Goal: Answer question/provide support

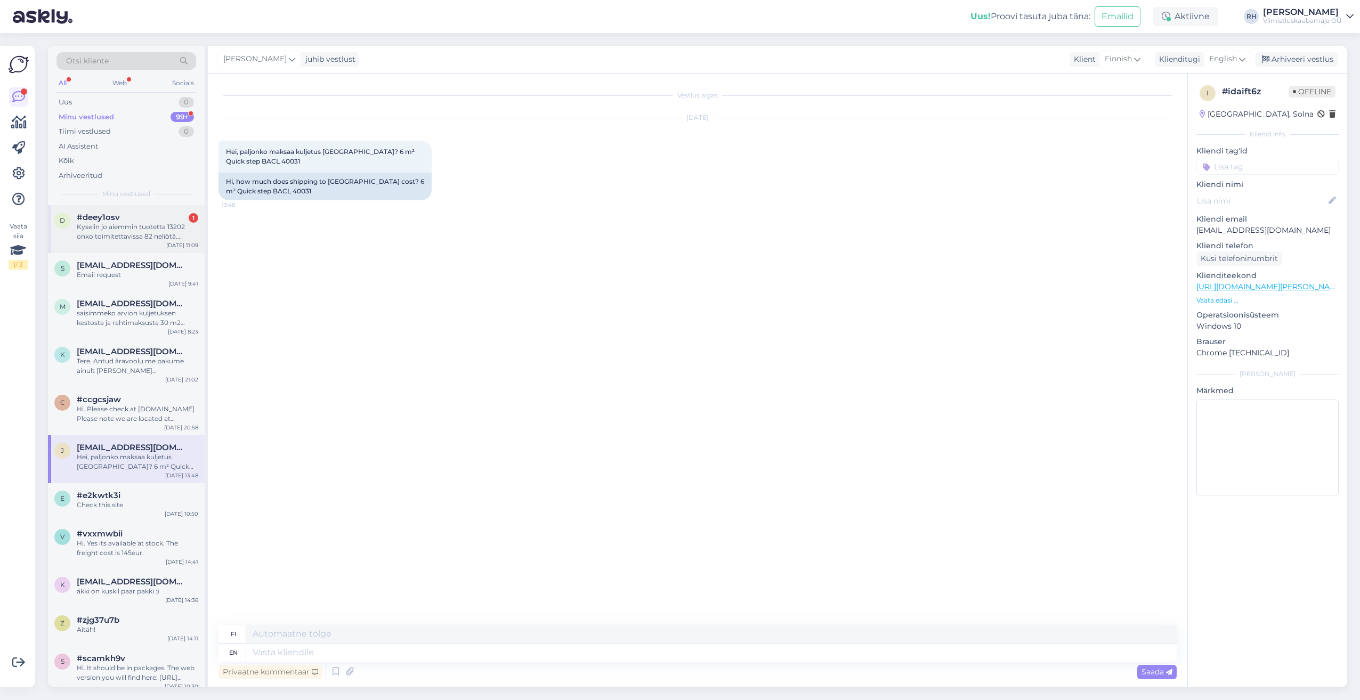
click at [159, 238] on div "Kyselin jo aiemmin tuotetta 13202 onko toimitettavissa 82 neliötä. Hukat lasket…" at bounding box center [137, 231] width 121 height 19
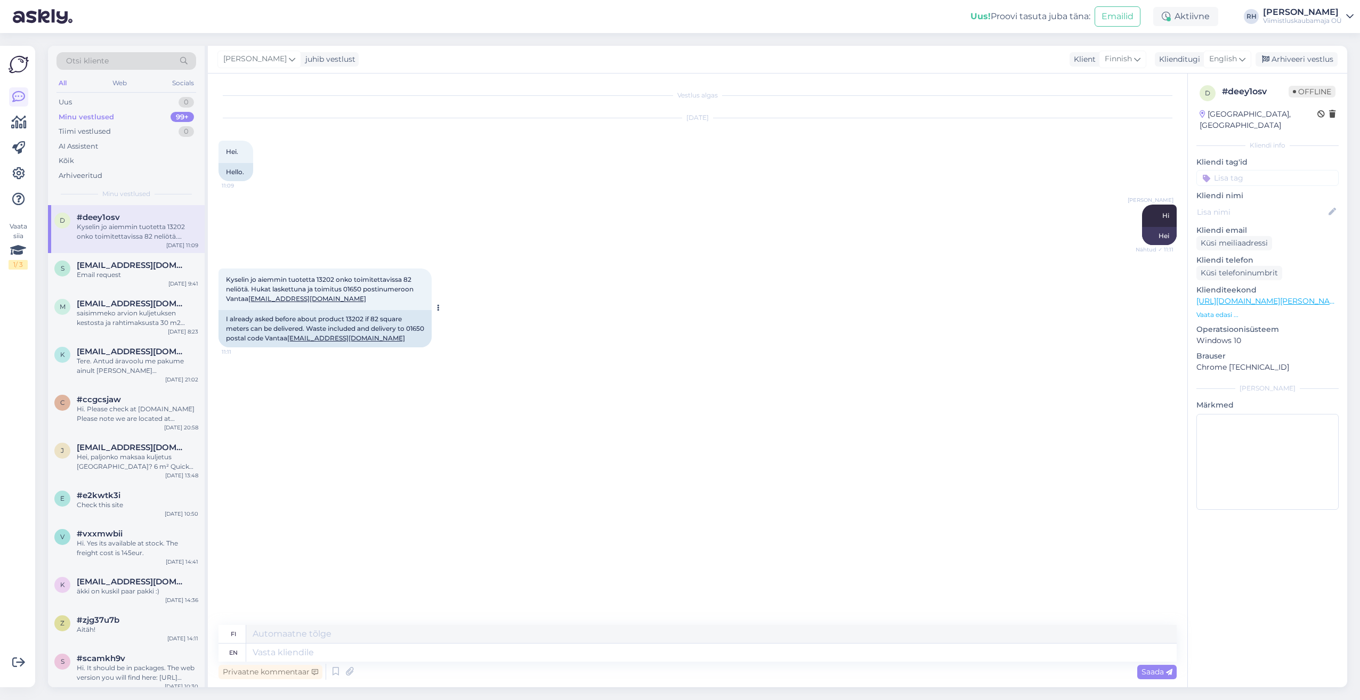
click at [353, 315] on div "I already asked before about product 13202 if 82 square meters can be delivered…" at bounding box center [324, 328] width 213 height 37
click at [288, 650] on textarea at bounding box center [711, 653] width 930 height 18
click at [287, 653] on textarea at bounding box center [711, 653] width 930 height 18
type textarea "Hi"
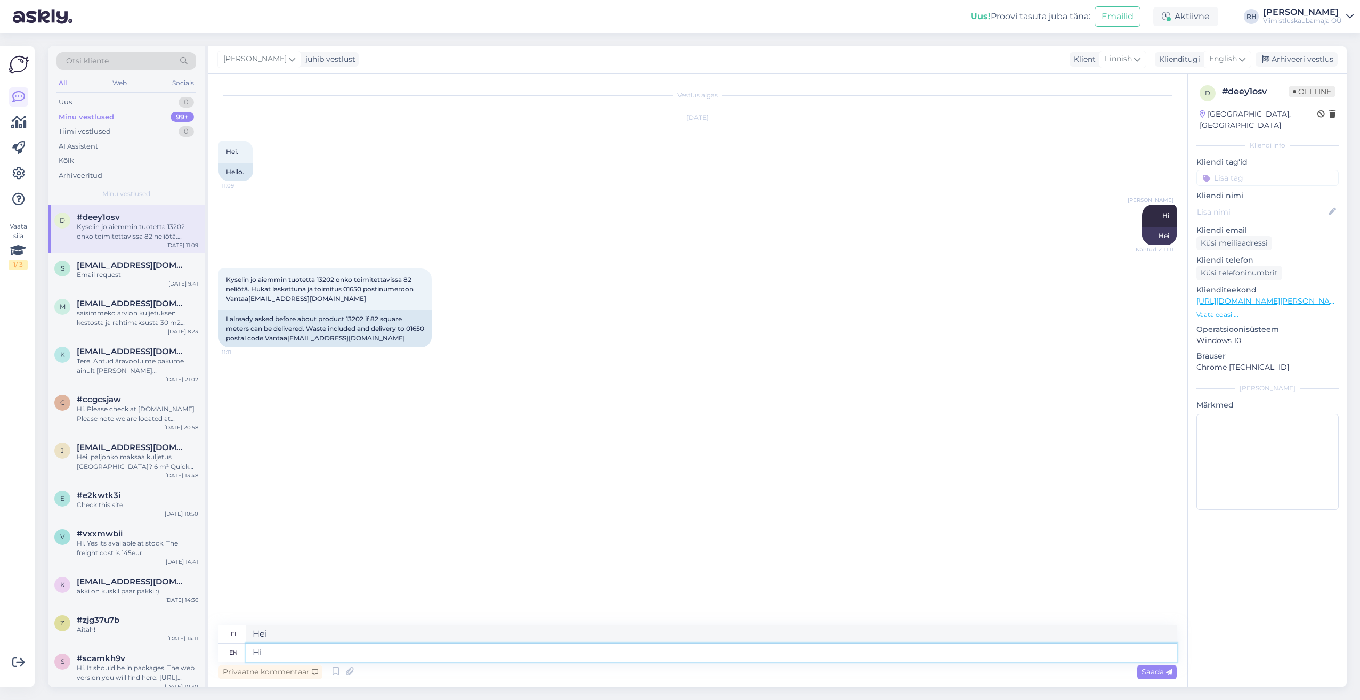
type textarea "Hei"
type textarea "H"
type textarea "The m"
type textarea "The"
type textarea "The material i"
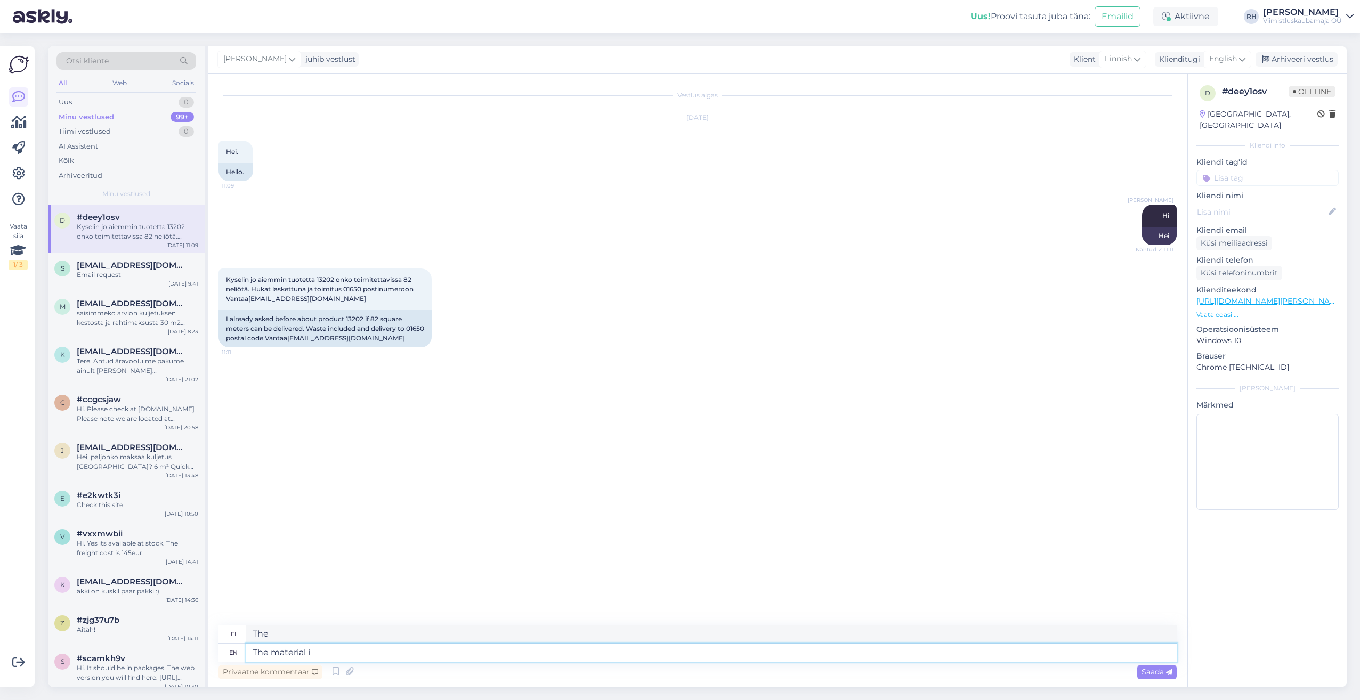
type textarea "Materiaali"
type textarea "The material is a"
type textarea "Materiaali on"
type textarea "The material is available"
type textarea "Materiaali on saatavilla"
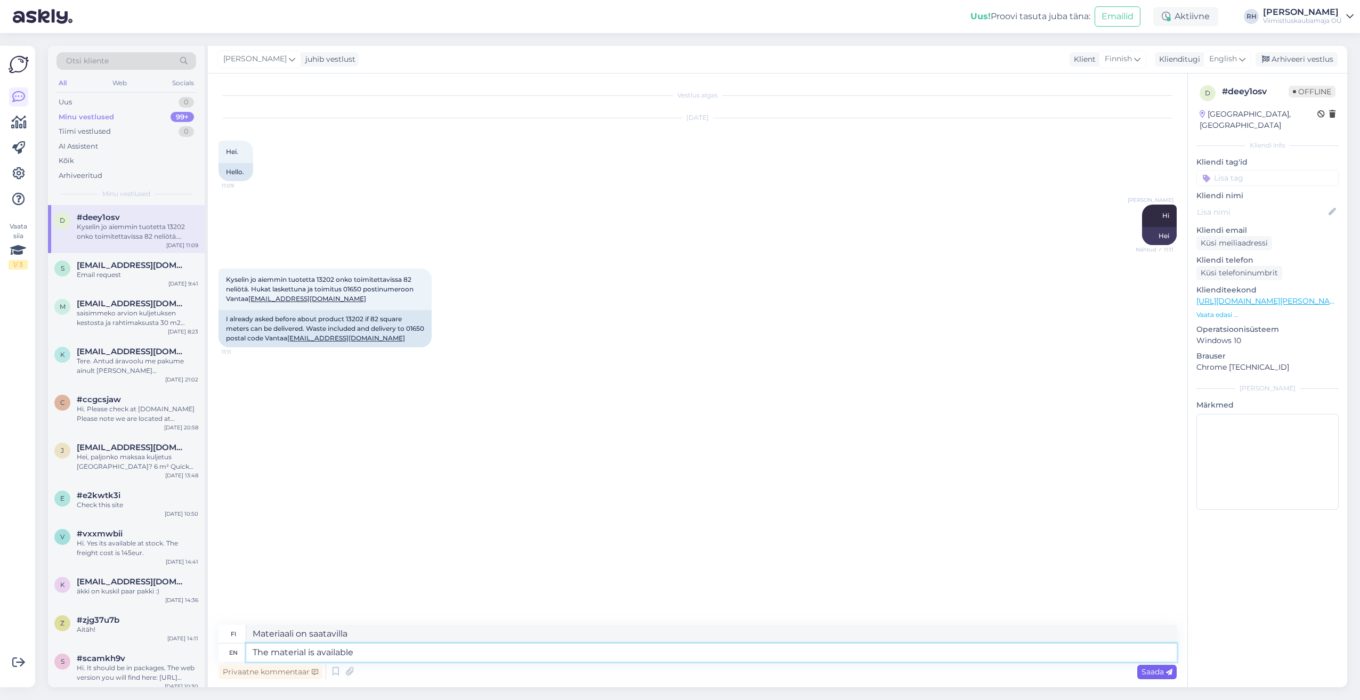
type textarea "The material is available"
click at [1156, 673] on span "Saada" at bounding box center [1156, 672] width 31 height 10
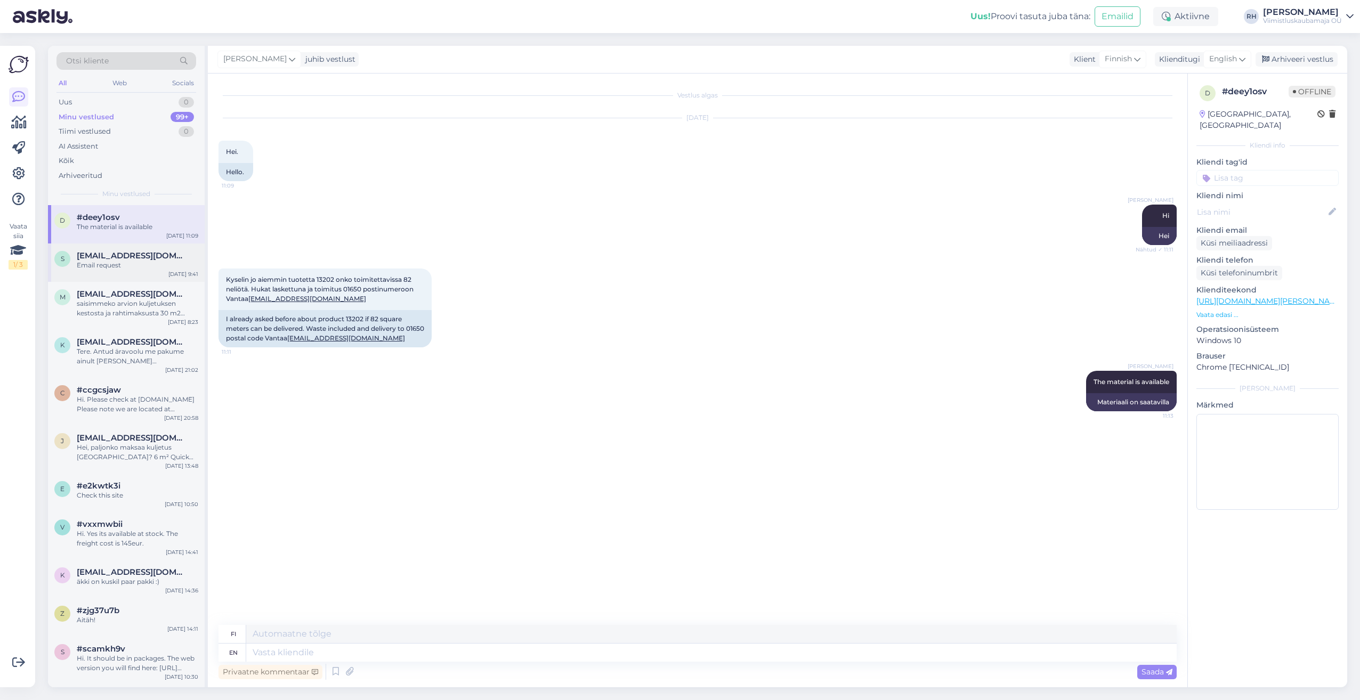
click at [134, 261] on div "Email request" at bounding box center [137, 266] width 121 height 10
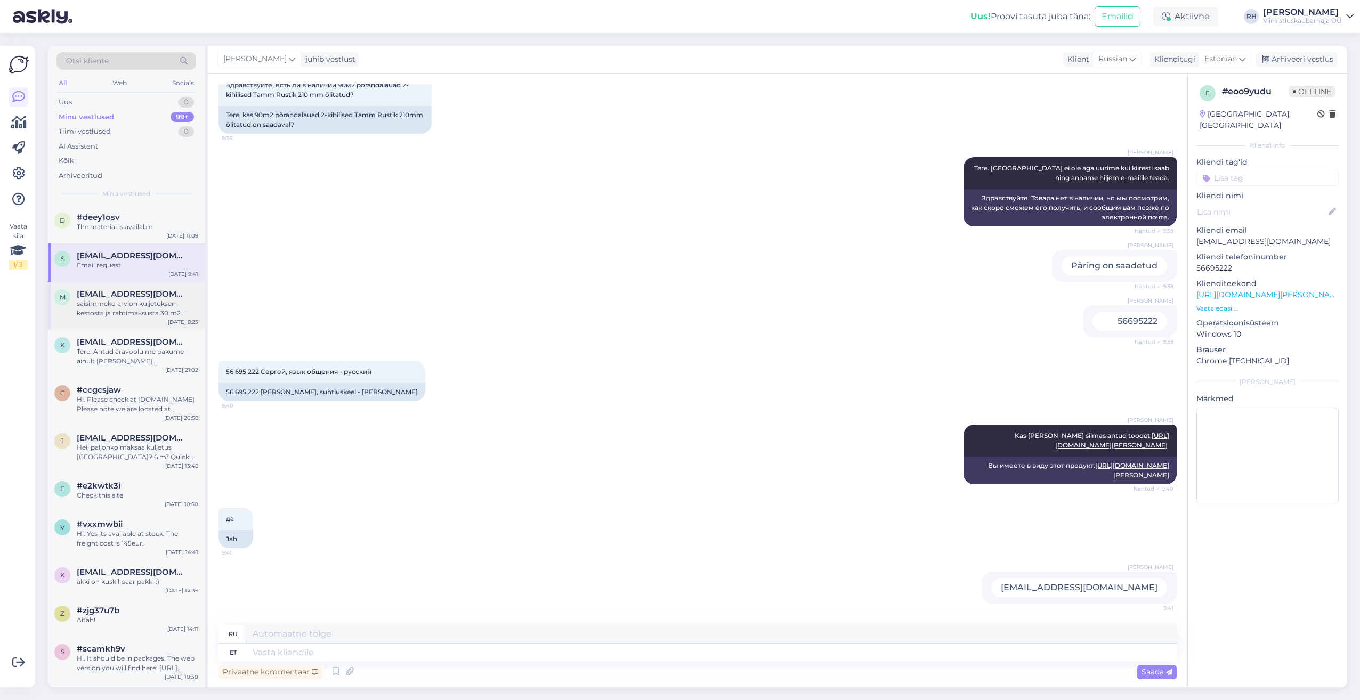
click at [111, 304] on div "saisimmeko arvion kuljetuksen kestosta ja rahtimaksusta 30 m2 tähän parkettiin:…" at bounding box center [137, 308] width 121 height 19
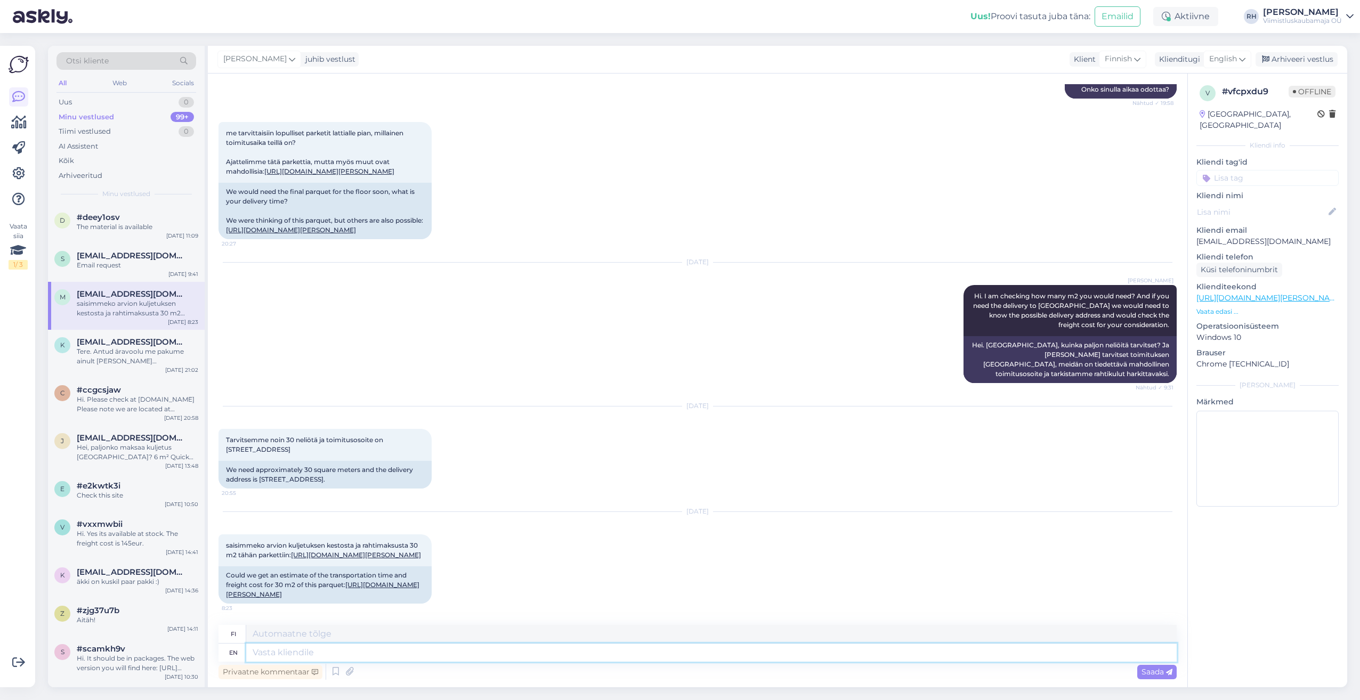
click at [336, 655] on textarea at bounding box center [711, 653] width 930 height 18
type textarea "The"
type textarea "The freight"
type textarea "Rahti"
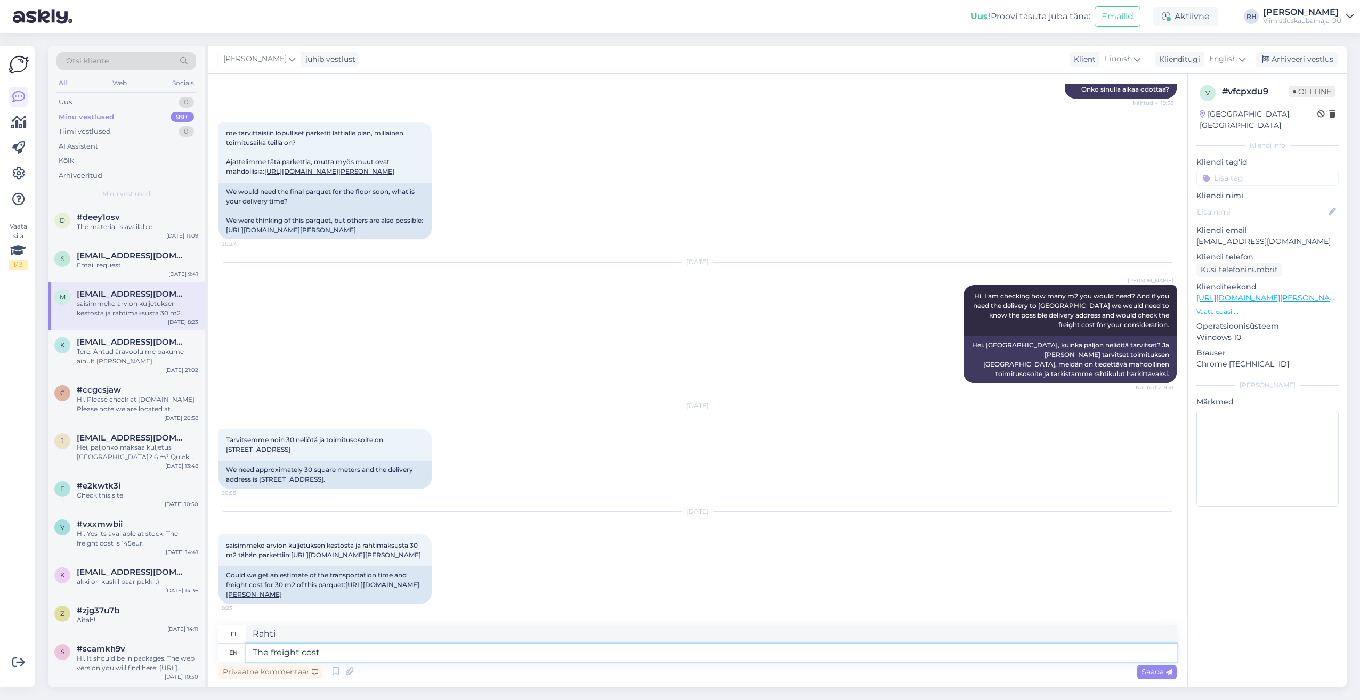
type textarea "The freight cost"
type textarea "Rahtikustannukset"
type textarea "The freight cost would b"
type textarea "Rahtikustannukset olisivat"
type textarea "The freight cost would be"
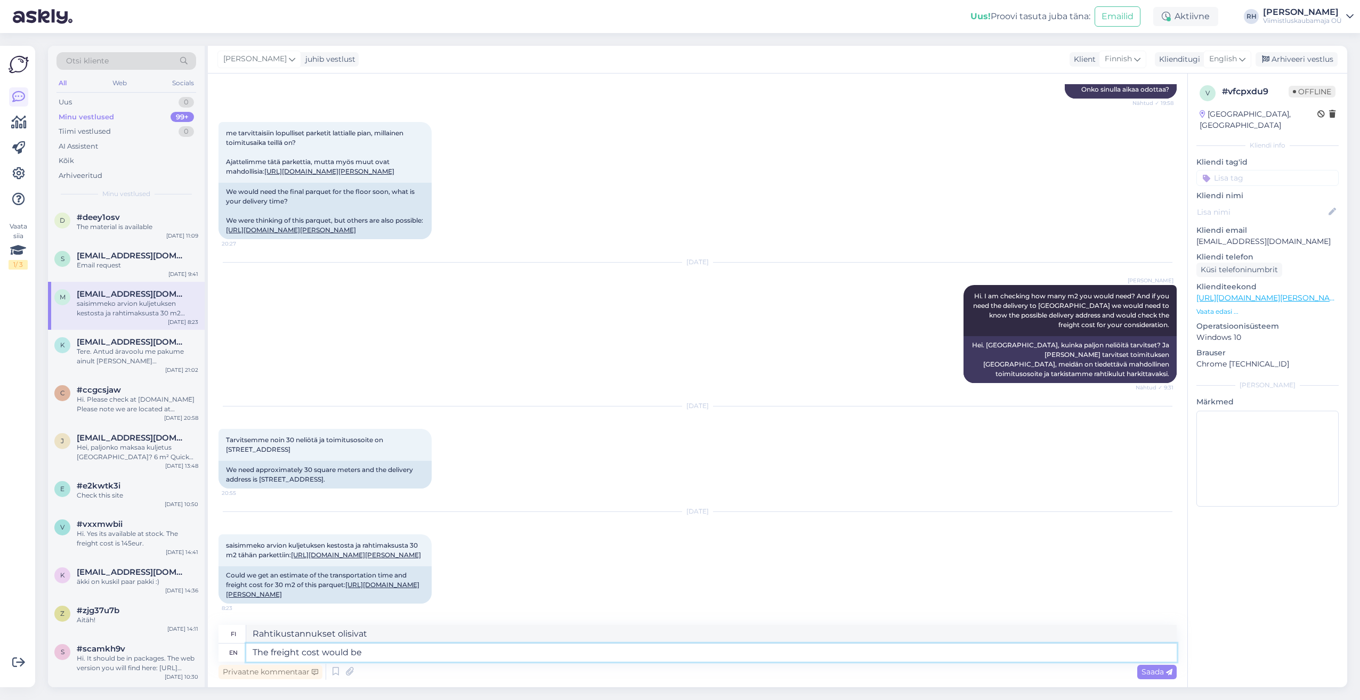
type textarea "Rahtikulut olisivat"
type textarea "The freight cost would be 265eur"
type textarea "Rahtikulut olisivat 265 euroa."
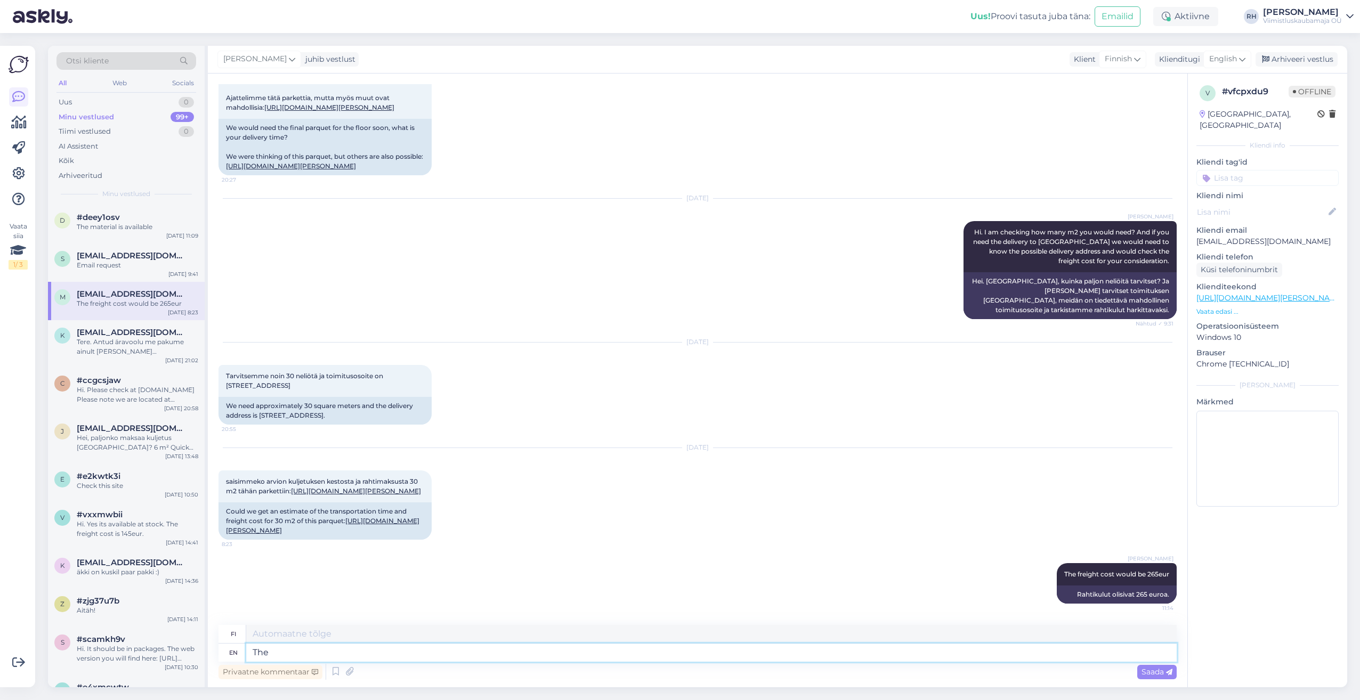
type textarea "The d"
type textarea "The"
type textarea "The delivery ti"
type textarea "Toimitus"
type textarea "The delivery time i"
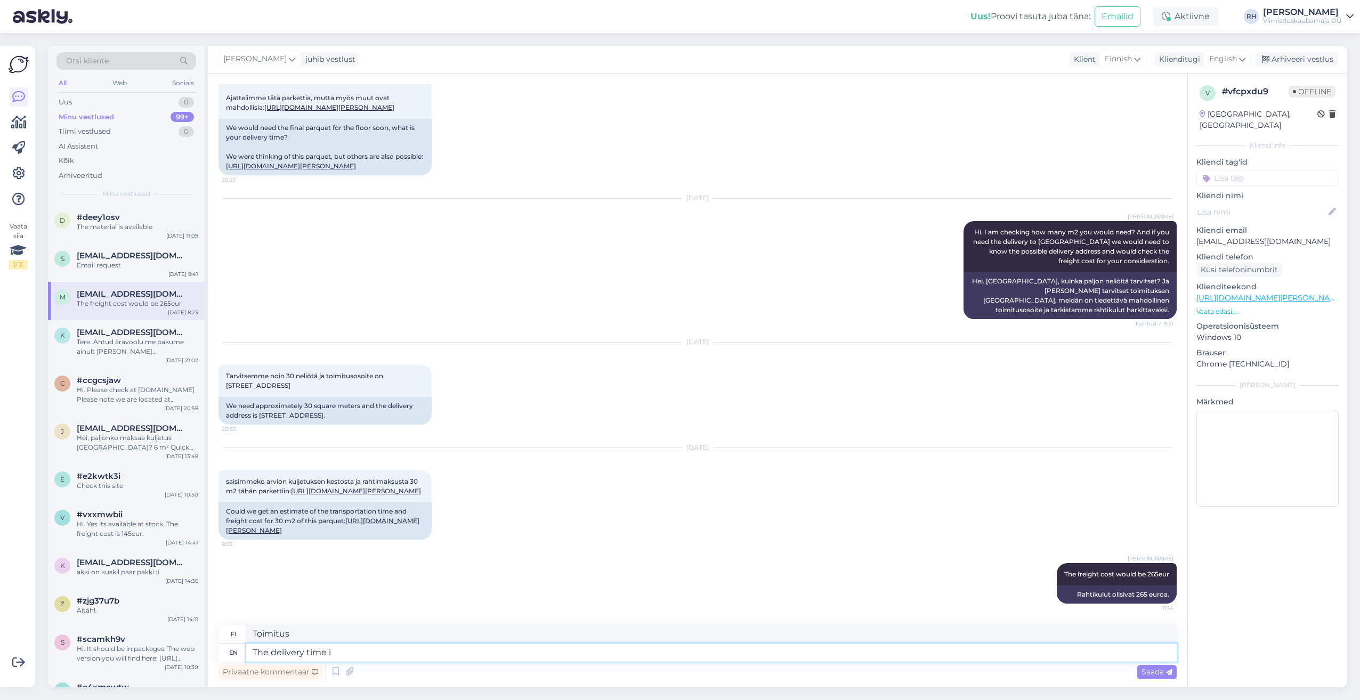
type textarea "Toimitusaika"
type textarea "The delivery time is"
type textarea "Toimitusaika on"
type textarea "The delivery time is currently"
type textarea "Toimitusaika on tällä hetkellä"
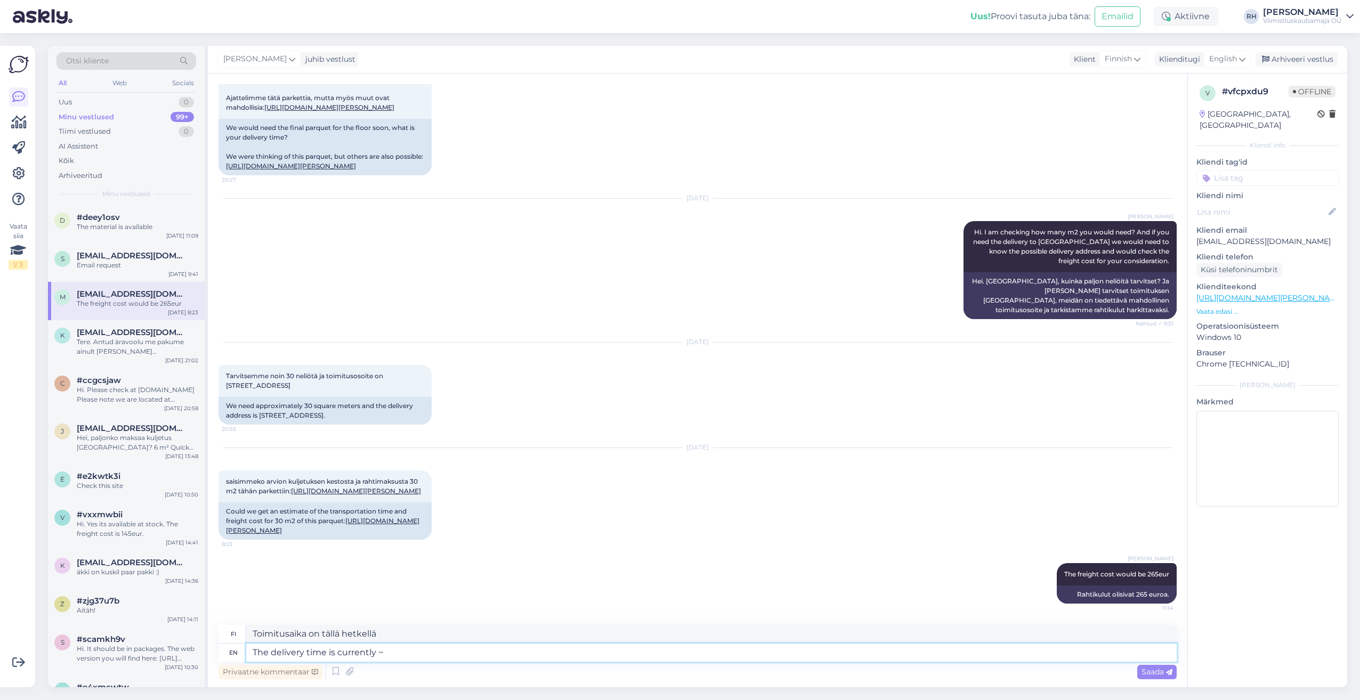
type textarea "The delivery time is currently ~2"
type textarea "Toimitusaika on tällä hetkellä ~"
type textarea "The delivery time is currently ~2"
type textarea "Toimitusaika on tällä hetkellä ~2"
type textarea "The delivery time is currently ~2 weeks"
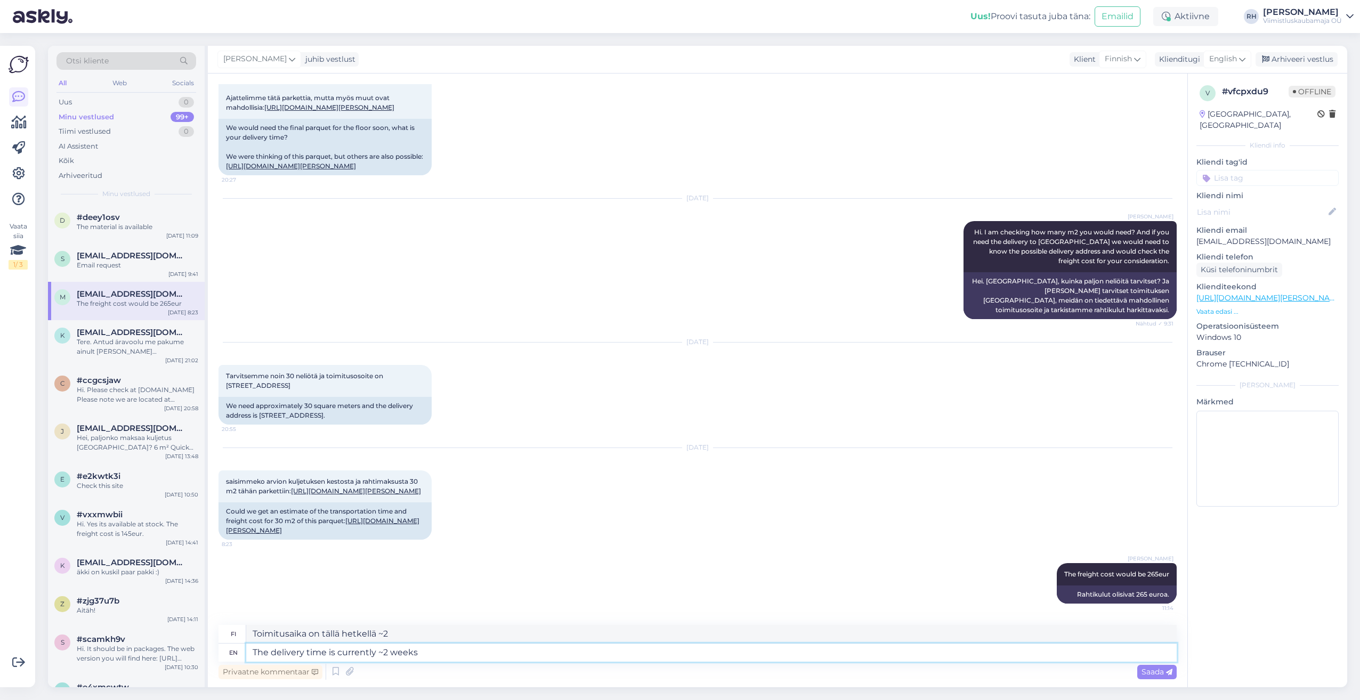
type textarea "Toimitusaika on tällä hetkellä ~2 viikkoa"
type textarea "The delivery time is currently ~2 weeks"
click at [1161, 672] on span "Saada" at bounding box center [1156, 672] width 31 height 10
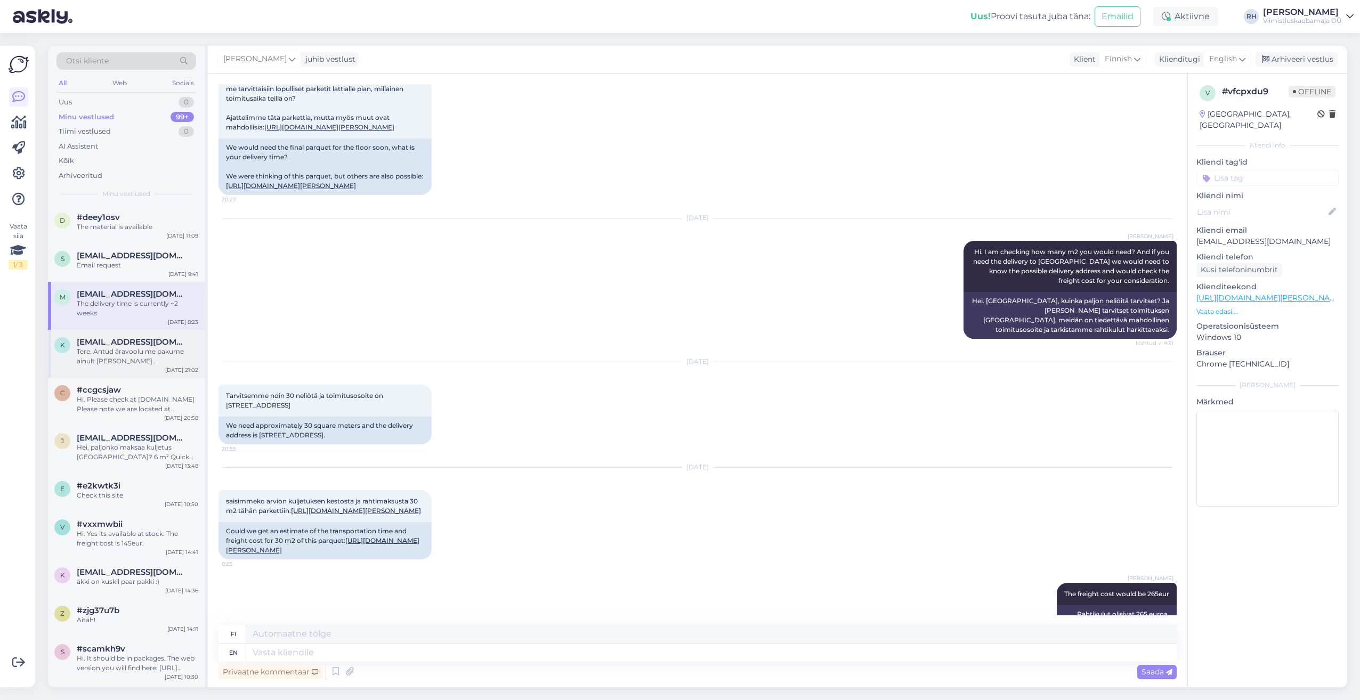
scroll to position [1514, 0]
click at [131, 219] on div "#deey1osv" at bounding box center [137, 218] width 121 height 10
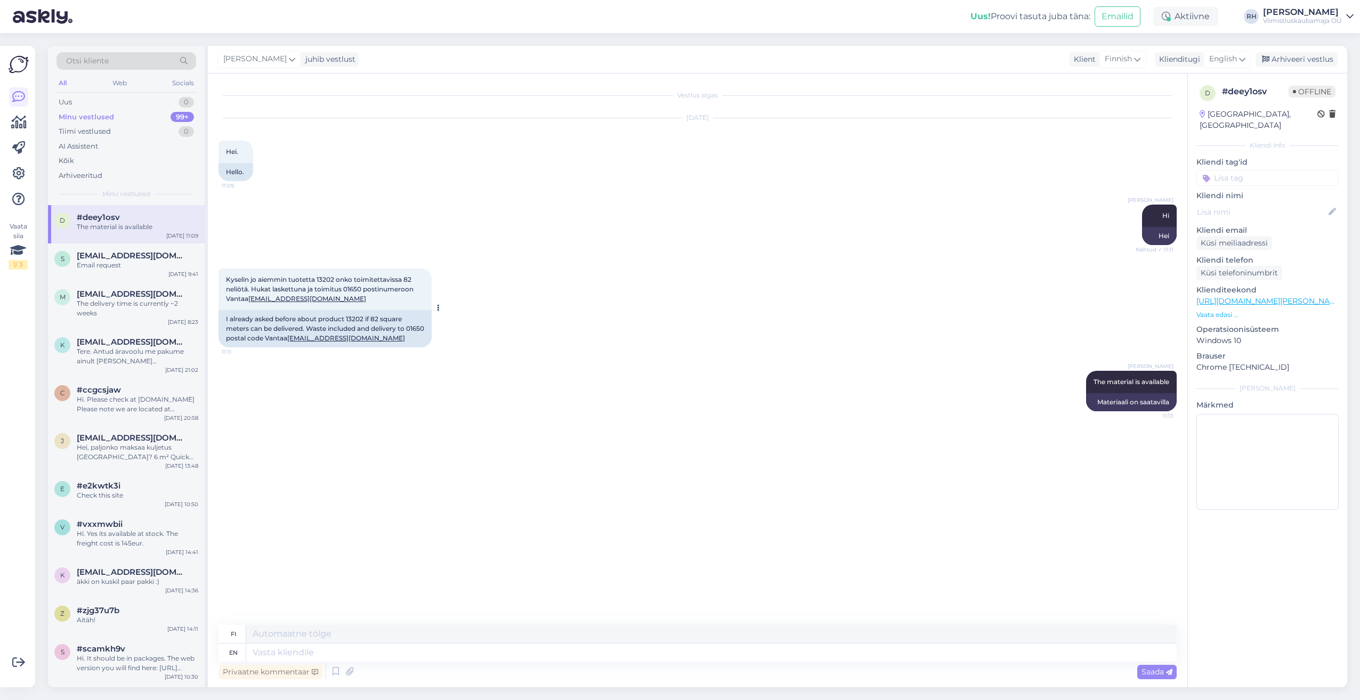
click at [236, 335] on div "I already asked before about product 13202 if 82 square meters can be delivered…" at bounding box center [324, 328] width 213 height 37
copy div "01650"
click at [269, 649] on textarea at bounding box center [711, 653] width 930 height 18
type textarea "I c"
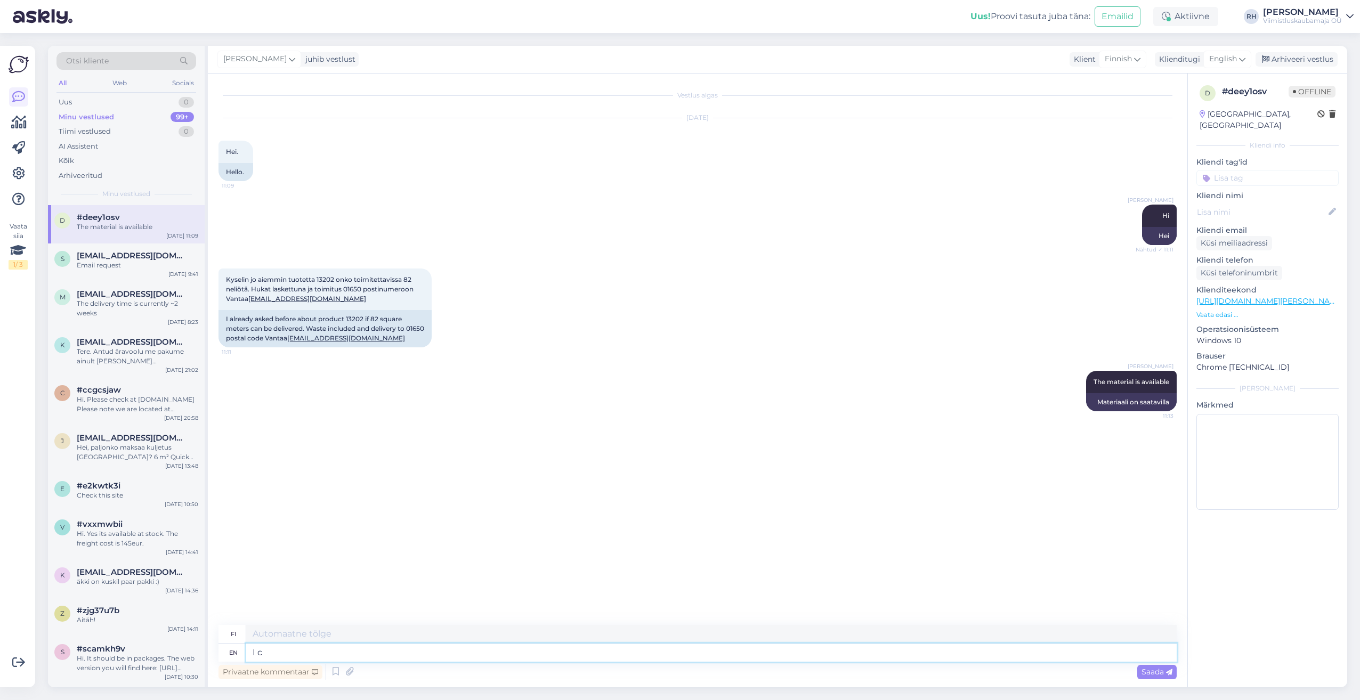
type textarea "Minä"
type textarea "I can send soon the freight cos"
type textarea "Voin lähettää pian"
type textarea "I can send soon the freight cost"
type textarea "Voin lähettää rahtikulut pian"
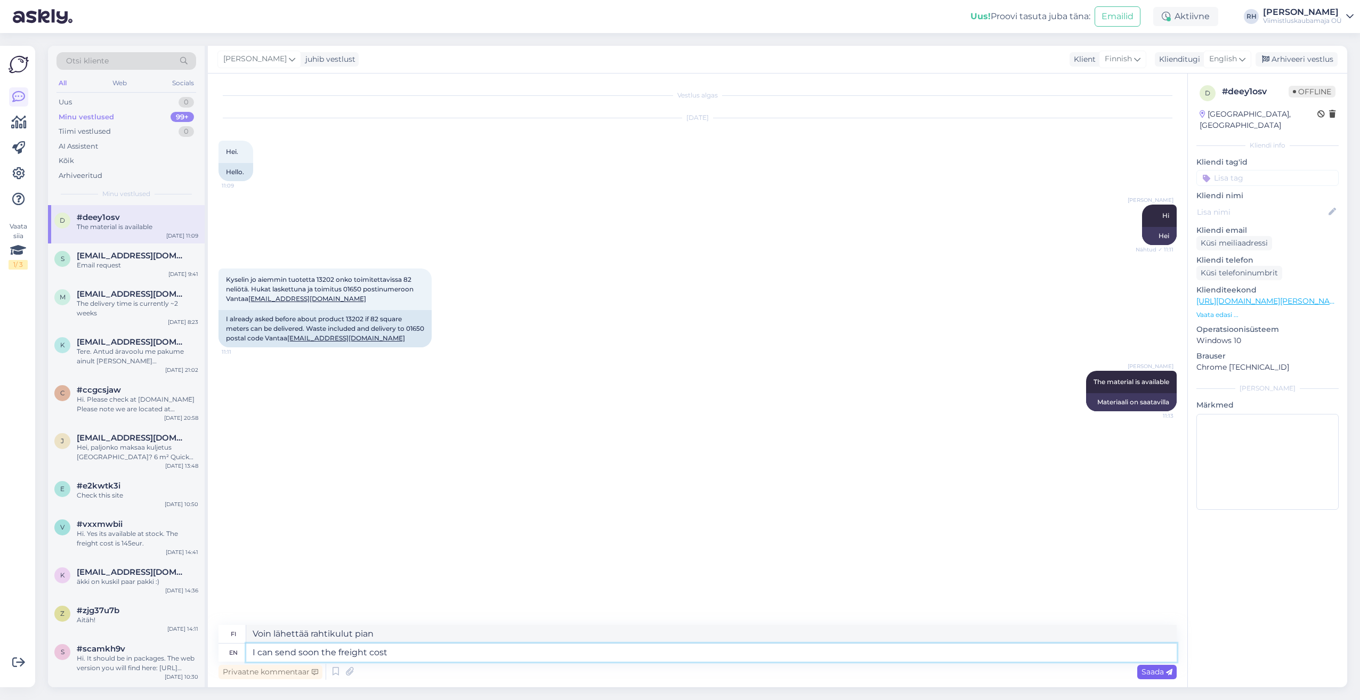
type textarea "I can send soon the freight cost"
click at [1149, 676] on span "Saada" at bounding box center [1156, 672] width 31 height 10
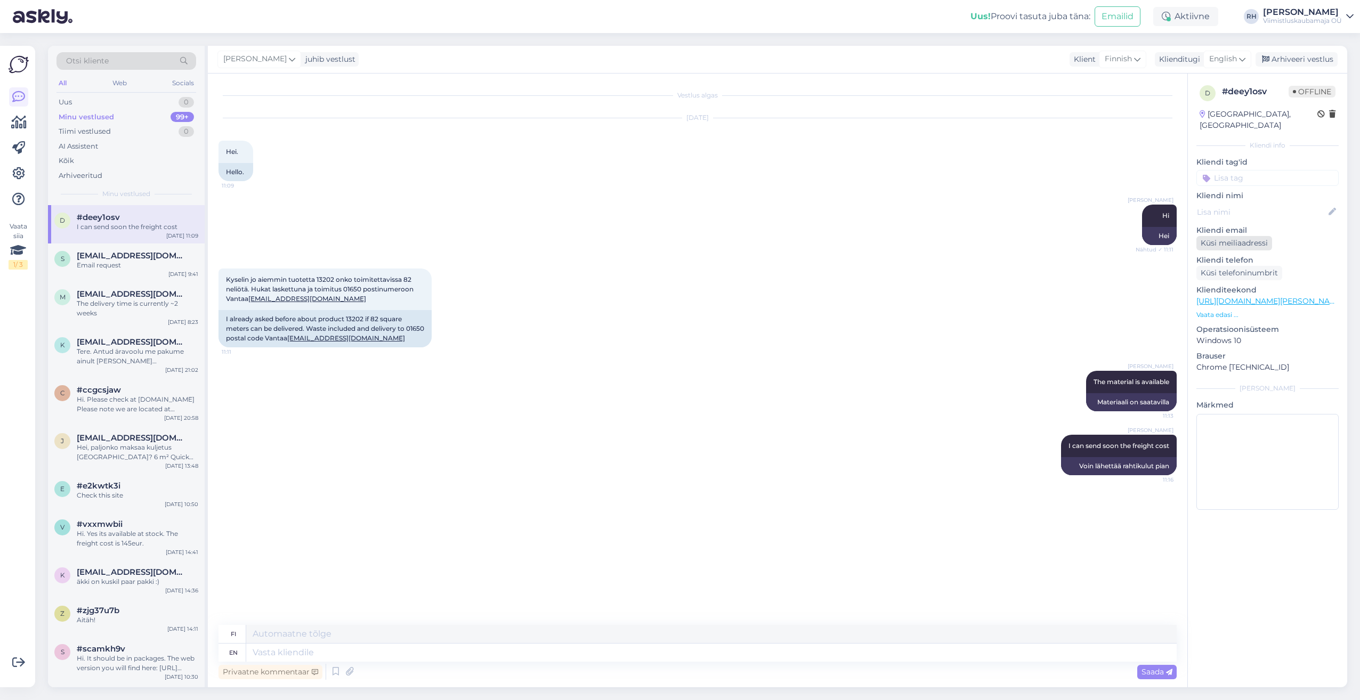
click at [1212, 236] on div "Küsi meiliaadressi" at bounding box center [1234, 243] width 76 height 14
drag, startPoint x: 377, startPoint y: 336, endPoint x: 310, endPoint y: 340, distance: 67.8
click at [310, 340] on div "I already asked before about product 13202 if 82 square meters can be delivered…" at bounding box center [324, 328] width 213 height 37
copy link "[EMAIL_ADDRESS][DOMAIN_NAME]"
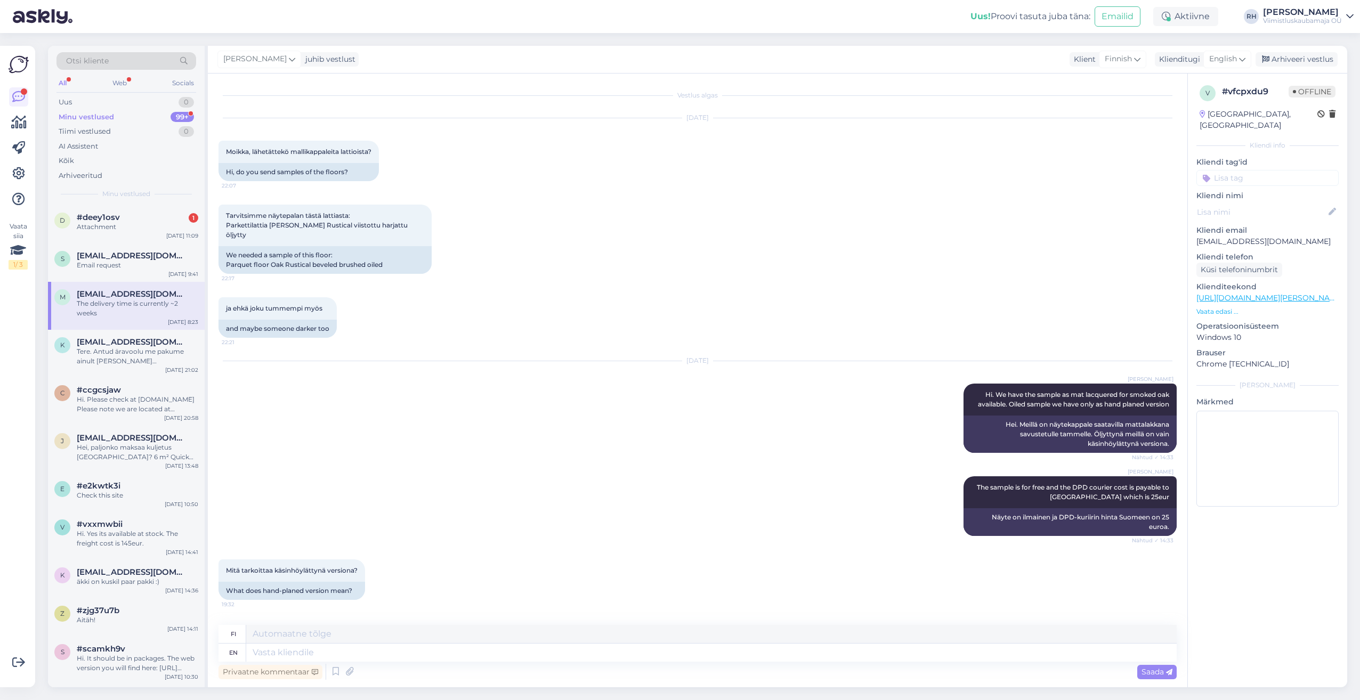
scroll to position [1674, 0]
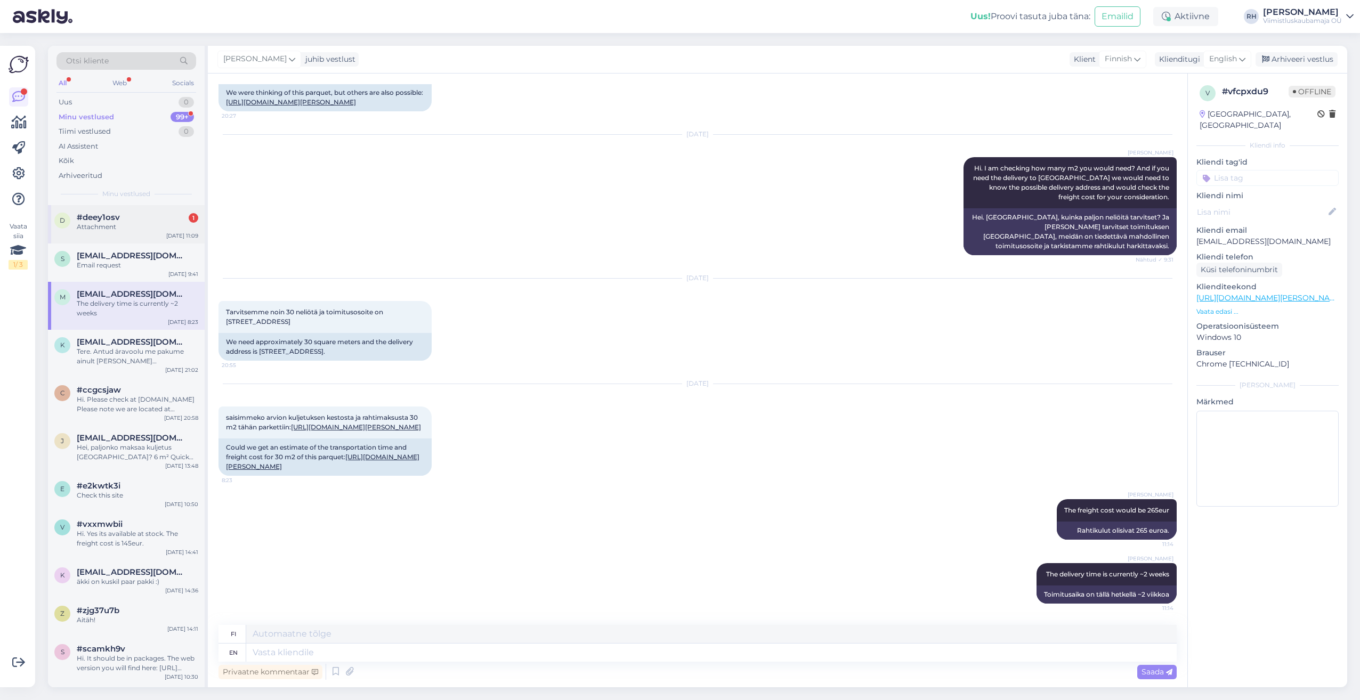
click at [117, 227] on div "Attachment" at bounding box center [137, 227] width 121 height 10
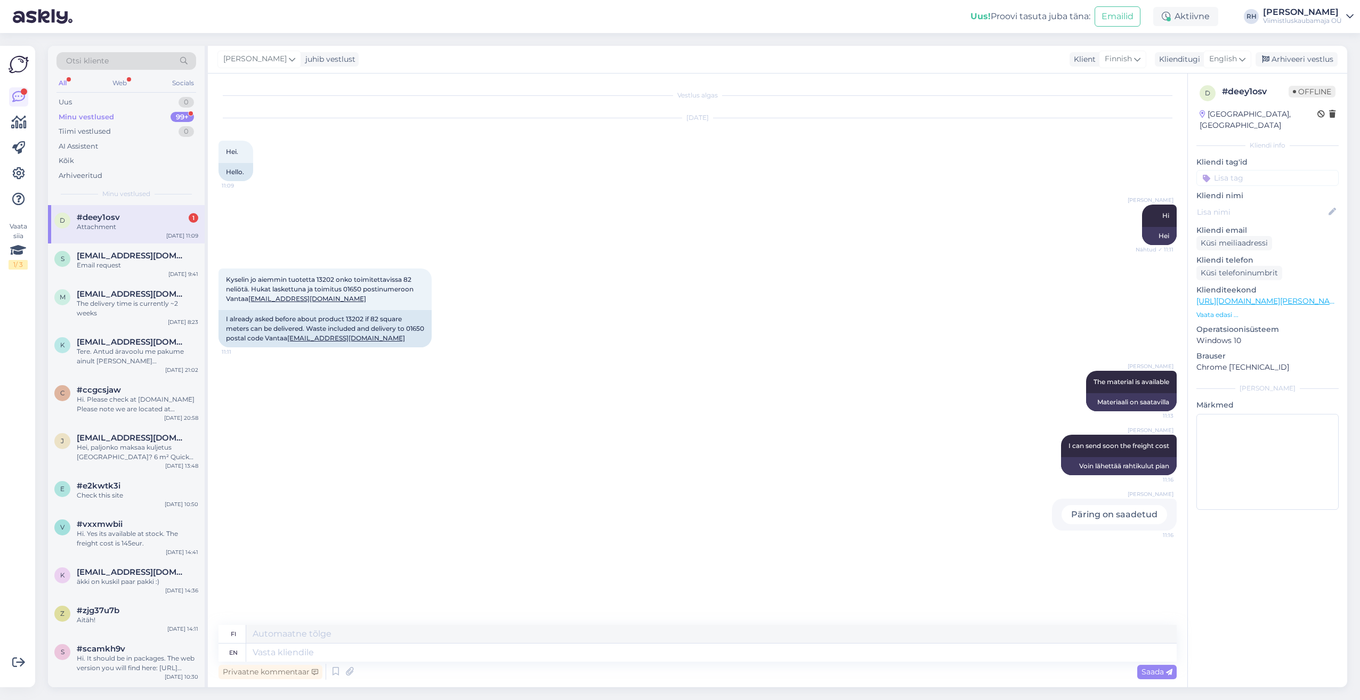
scroll to position [0, 0]
click at [103, 255] on span "[EMAIL_ADDRESS][DOMAIN_NAME]" at bounding box center [132, 256] width 111 height 10
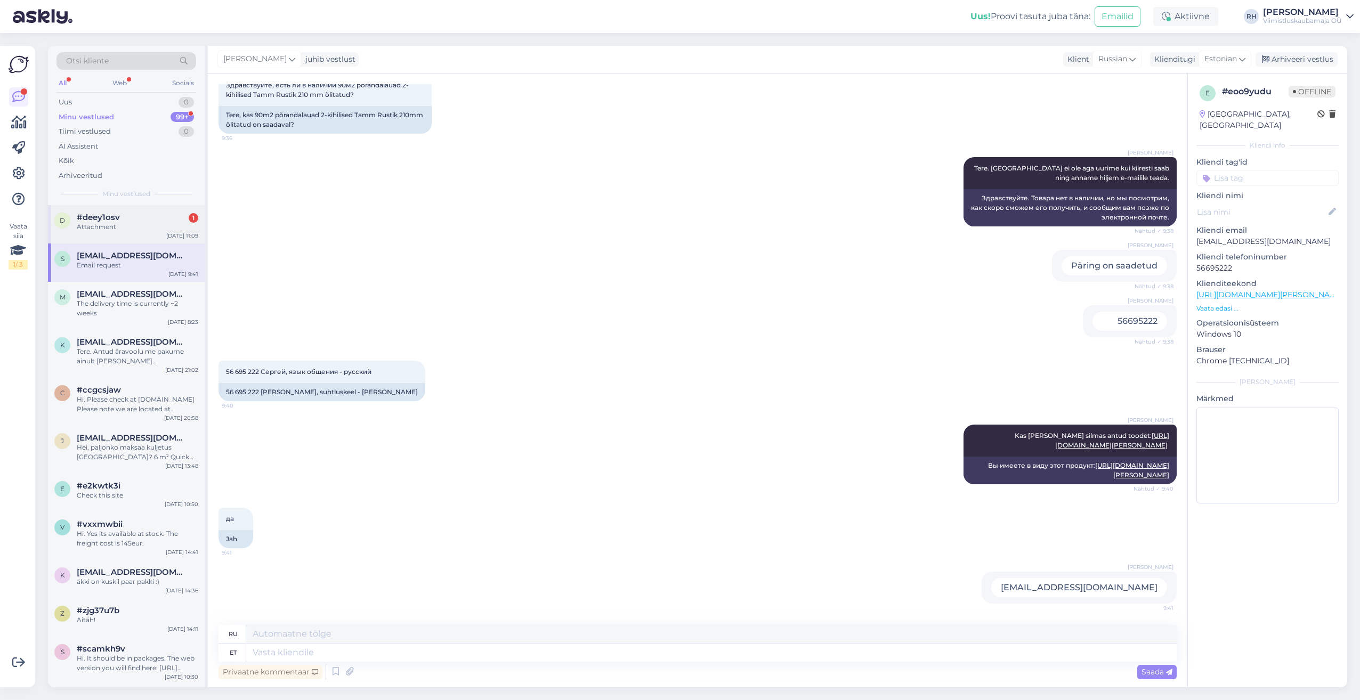
click at [103, 220] on span "#deey1osv" at bounding box center [98, 218] width 43 height 10
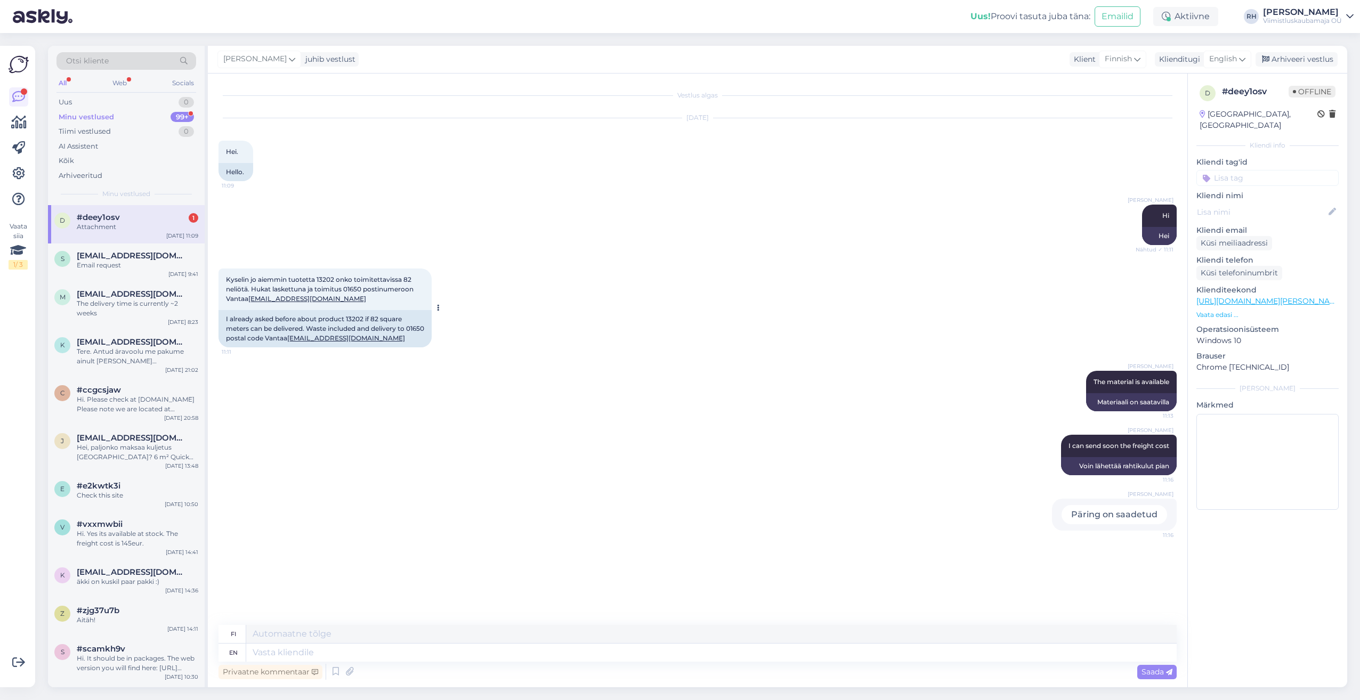
click at [391, 331] on div "I already asked before about product 13202 if 82 square meters can be delivered…" at bounding box center [324, 328] width 213 height 37
drag, startPoint x: 398, startPoint y: 342, endPoint x: 310, endPoint y: 344, distance: 88.5
click at [310, 344] on div "I already asked before about product 13202 if 82 square meters can be delivered…" at bounding box center [324, 328] width 213 height 37
drag, startPoint x: 310, startPoint y: 344, endPoint x: 338, endPoint y: 343, distance: 27.7
copy link "[EMAIL_ADDRESS][DOMAIN_NAME]"
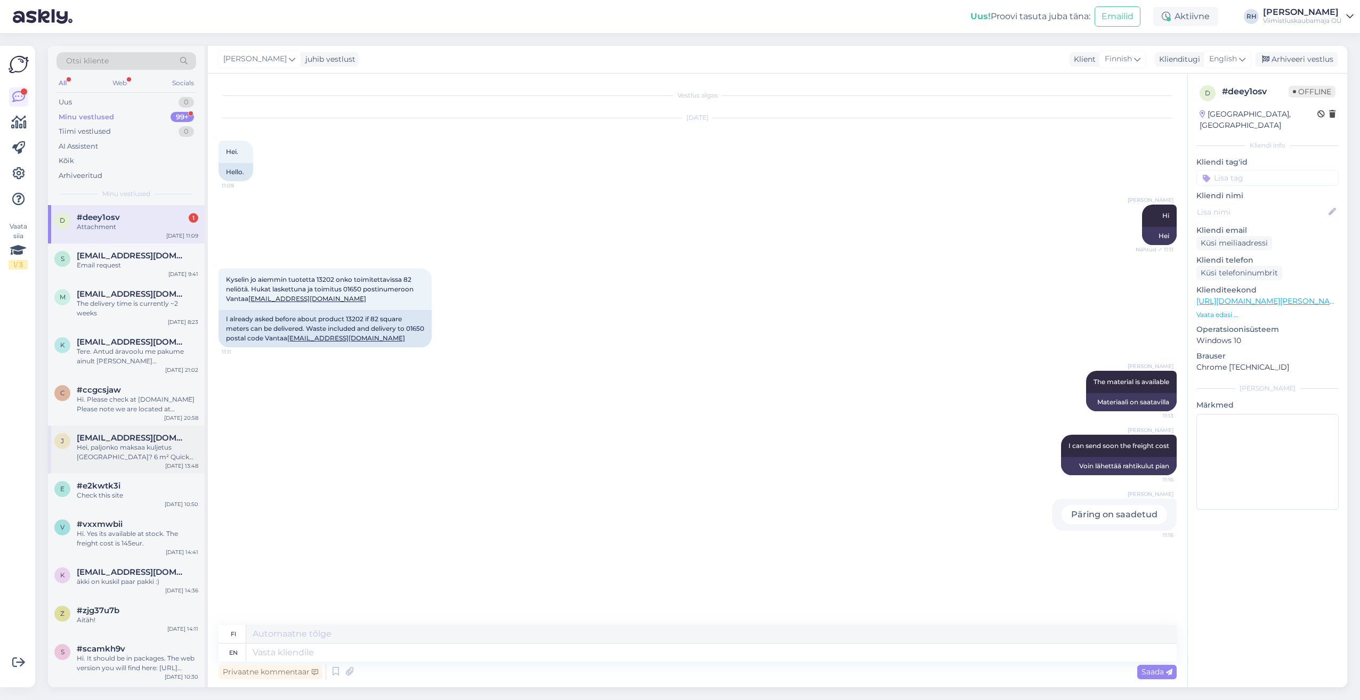
click at [137, 454] on div "Hei, paljonko maksaa kuljetus [GEOGRAPHIC_DATA]? 6 m² Quick step BACL 40031" at bounding box center [137, 452] width 121 height 19
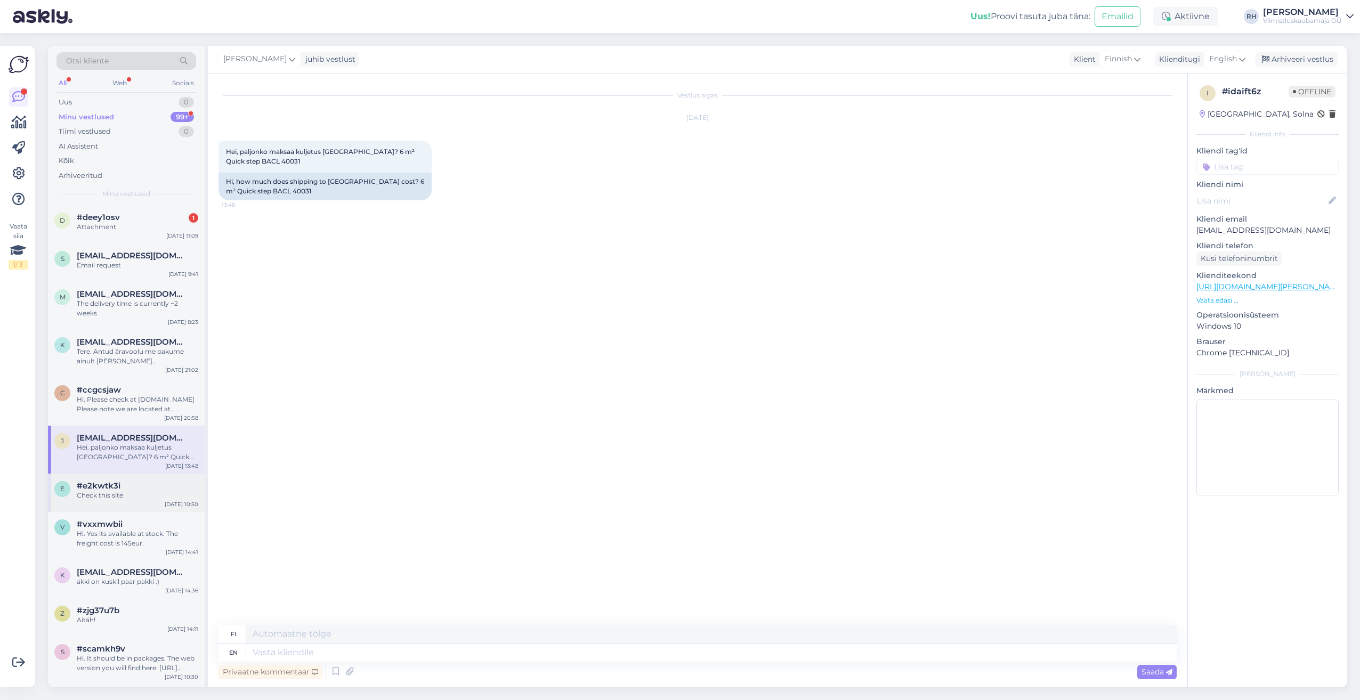
click at [129, 492] on div "Check this site" at bounding box center [137, 496] width 121 height 10
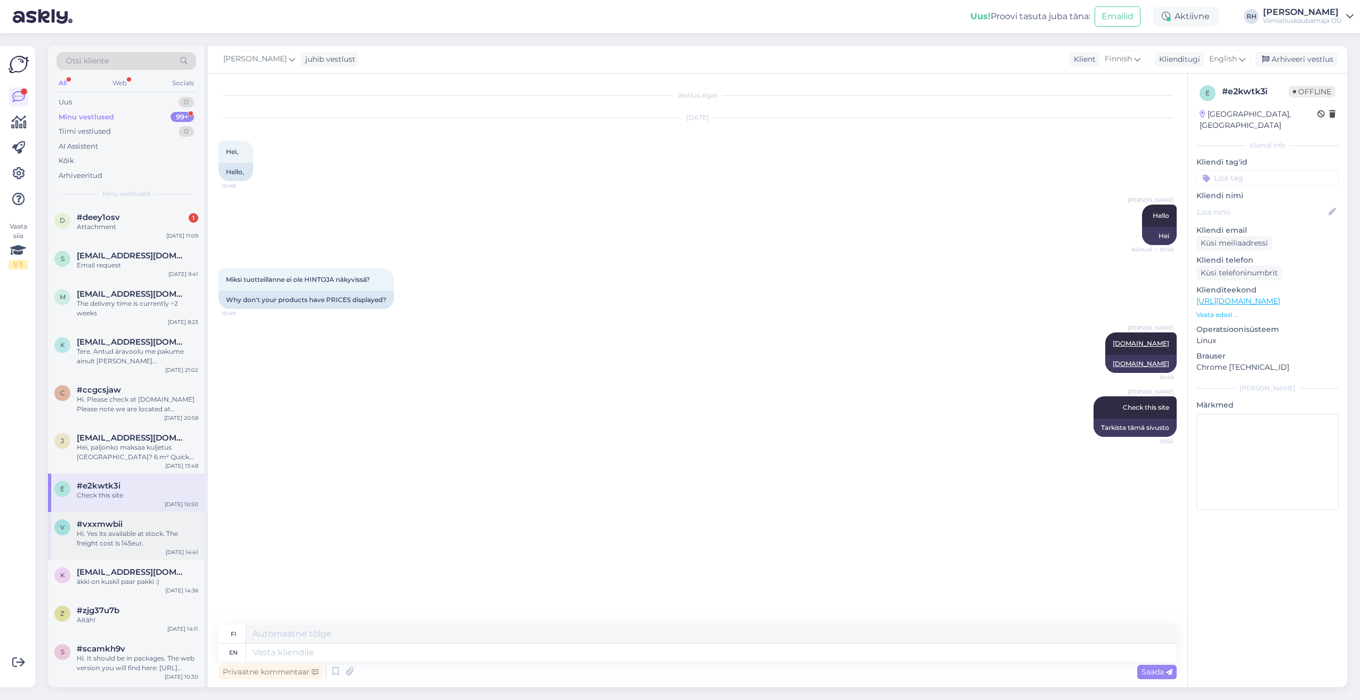
click at [133, 517] on div "v #vxxmwbii Hi. Yes its available at stock. The freight cost is 145eur. Sep 2 1…" at bounding box center [126, 536] width 157 height 48
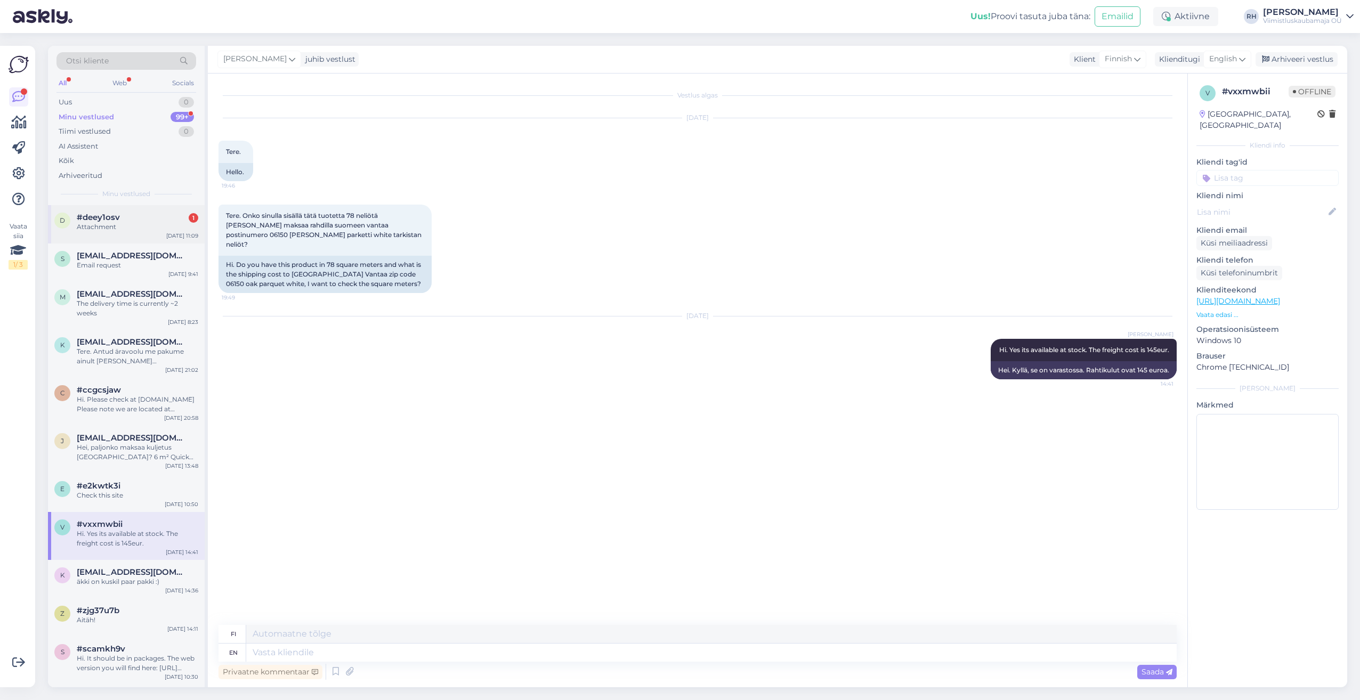
click at [99, 227] on div "Attachment" at bounding box center [137, 227] width 121 height 10
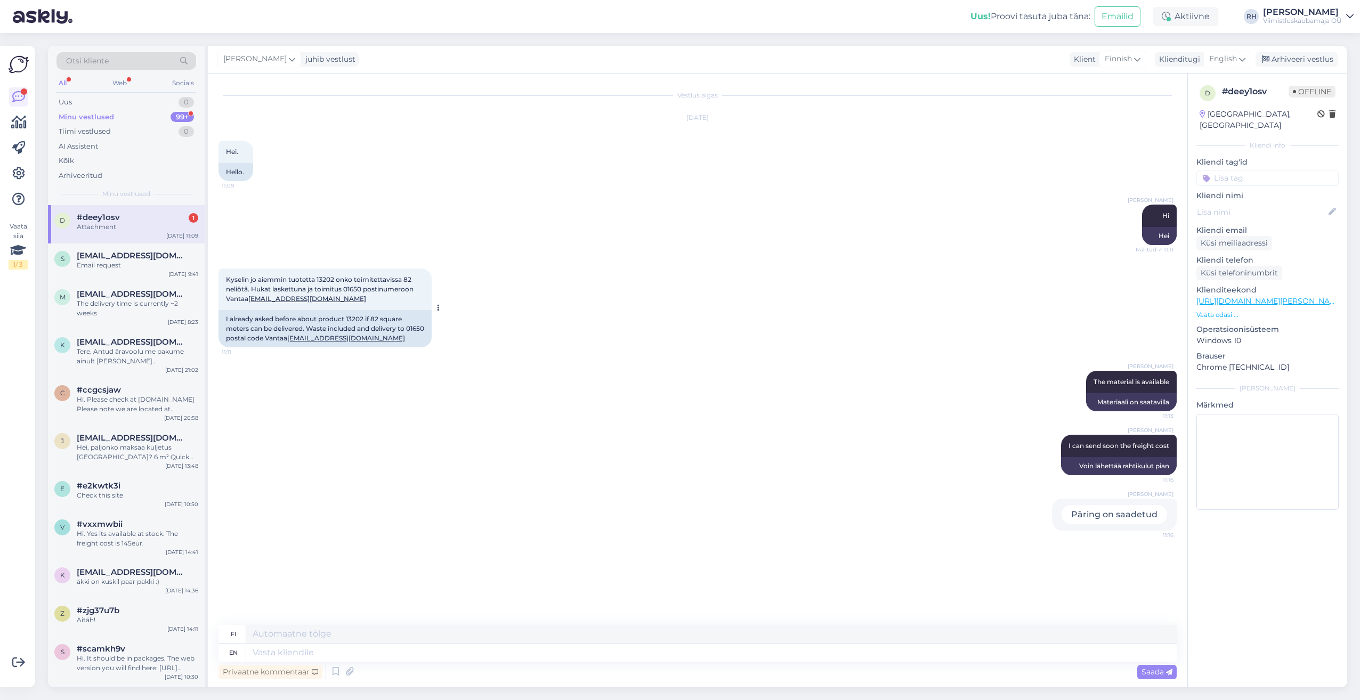
click at [356, 314] on div "I already asked before about product 13202 if 82 square meters can be delivered…" at bounding box center [324, 328] width 213 height 37
copy div "13202"
